Goal: Task Accomplishment & Management: Manage account settings

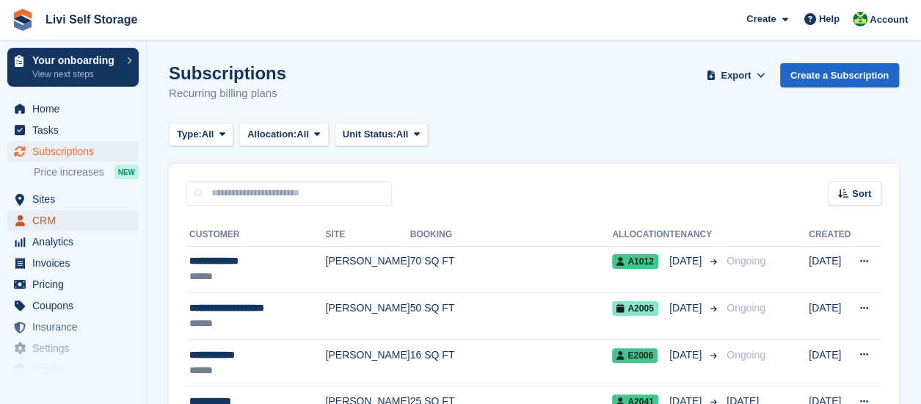
click at [63, 223] on span "CRM" at bounding box center [76, 220] width 88 height 21
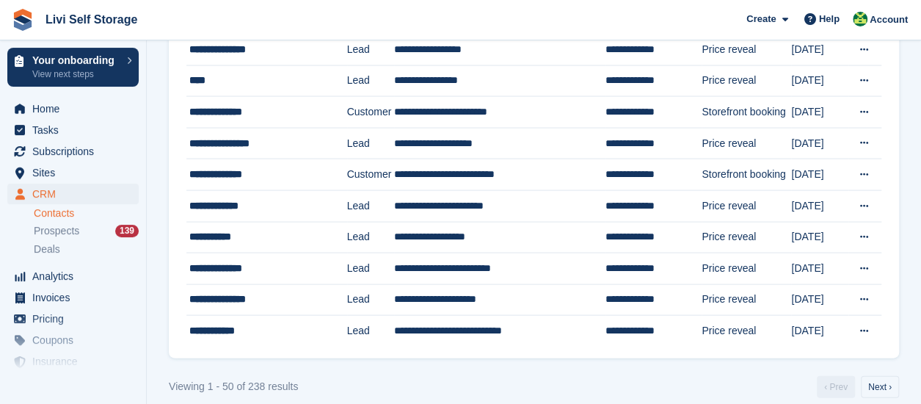
scroll to position [1409, 0]
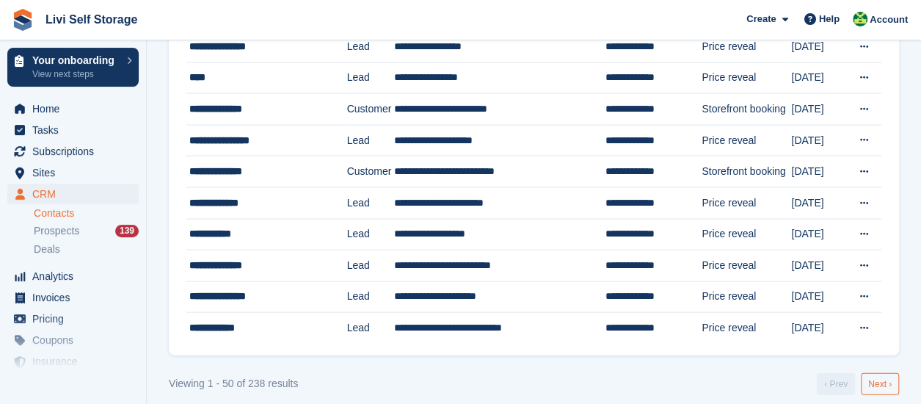
click at [884, 374] on link "Next ›" at bounding box center [880, 384] width 38 height 22
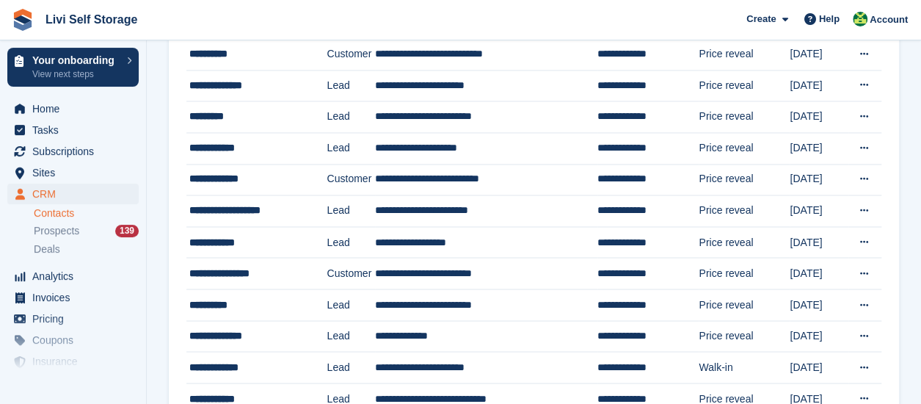
scroll to position [1174, 0]
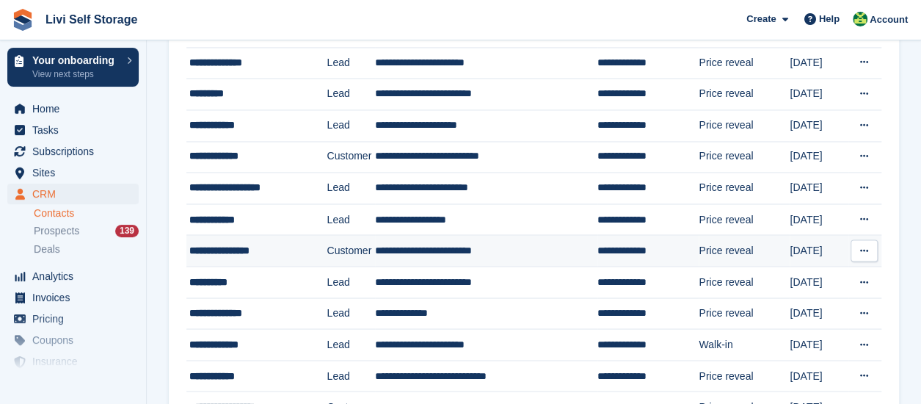
click at [267, 244] on div "**********" at bounding box center [252, 249] width 127 height 15
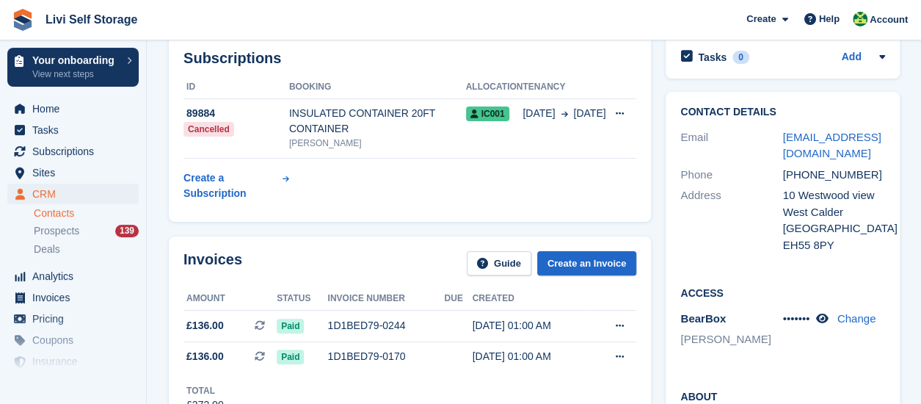
scroll to position [147, 0]
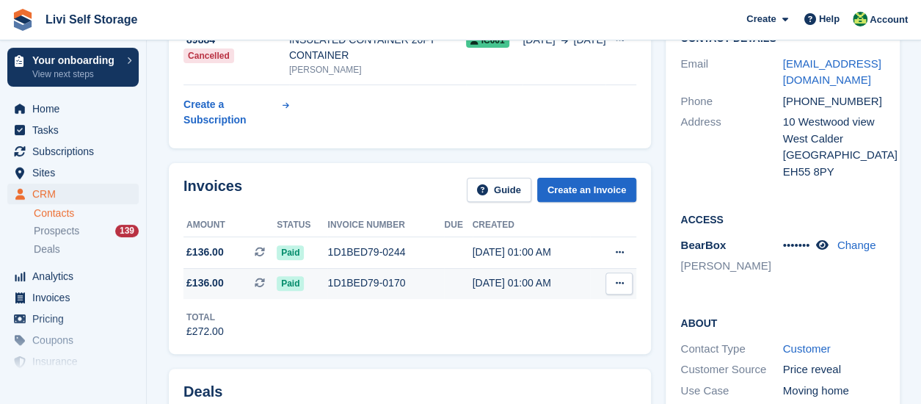
click at [482, 284] on div "[DATE] 01:00 AM" at bounding box center [532, 282] width 118 height 15
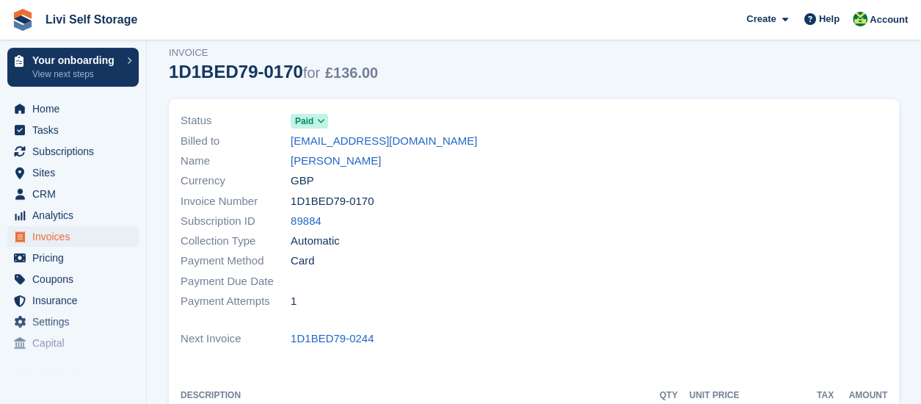
scroll to position [73, 0]
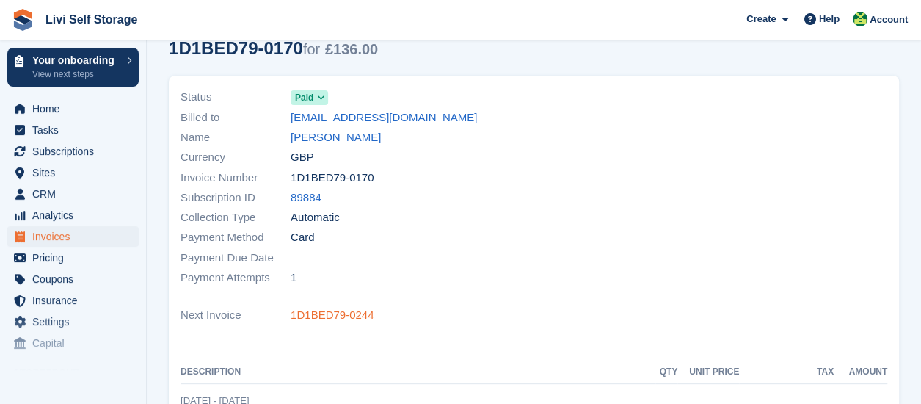
click at [327, 313] on link "1D1BED79-0244" at bounding box center [332, 315] width 83 height 17
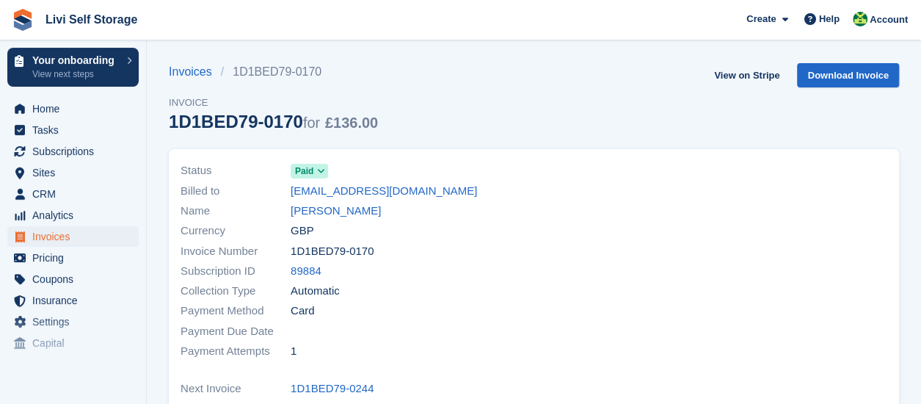
scroll to position [73, 0]
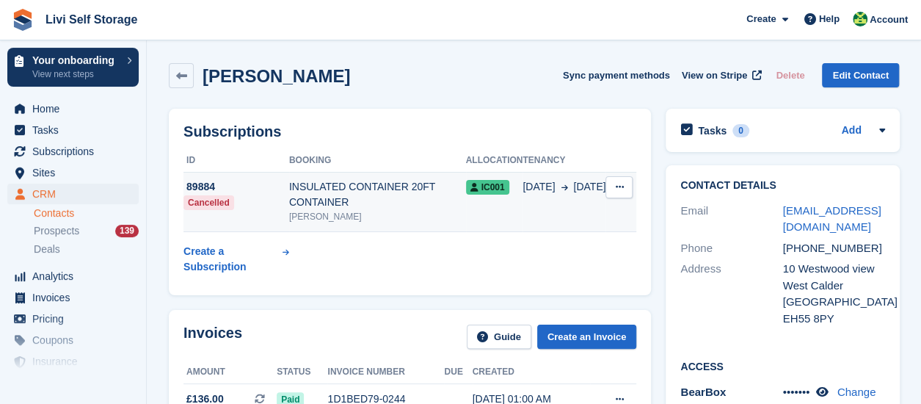
click at [501, 189] on span "IC001" at bounding box center [487, 187] width 43 height 15
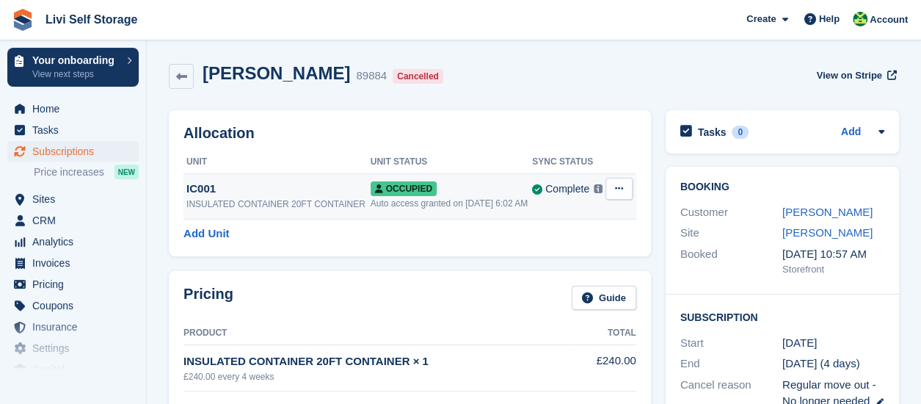
click at [620, 190] on icon at bounding box center [619, 189] width 8 height 10
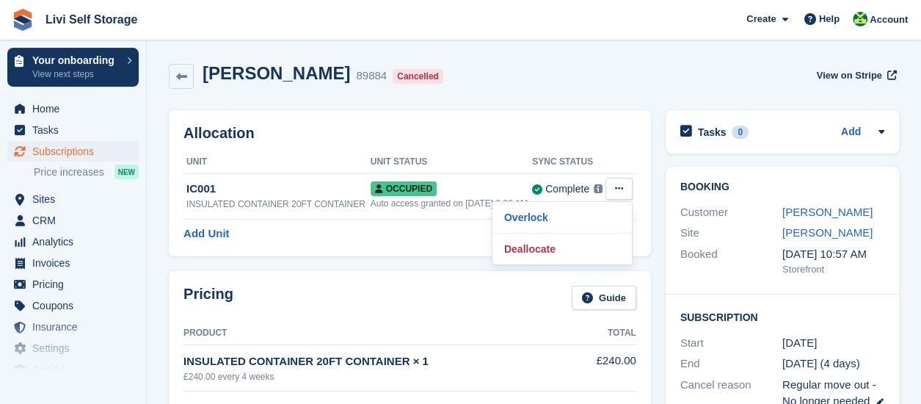
click at [310, 275] on div "Pricing Guide Product Total INSULATED CONTAINER 20FT CONTAINER × 1 £240.00 ever…" at bounding box center [410, 376] width 482 height 211
click at [49, 112] on span "Home" at bounding box center [76, 108] width 88 height 21
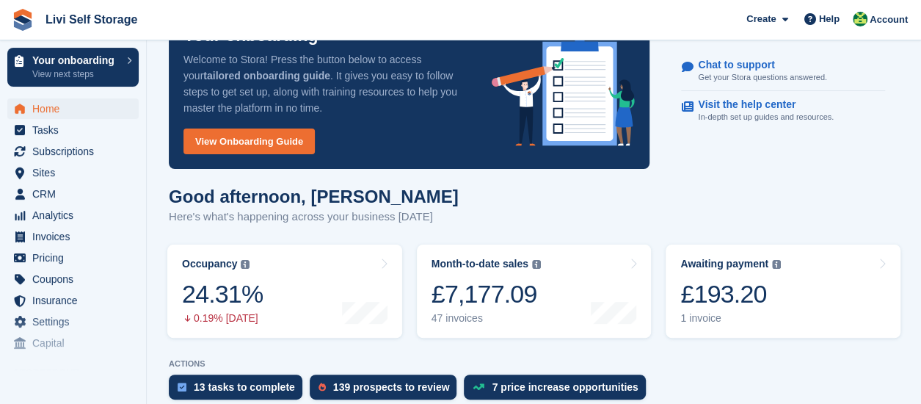
scroll to position [73, 0]
